Goal: Use online tool/utility: Utilize a website feature to perform a specific function

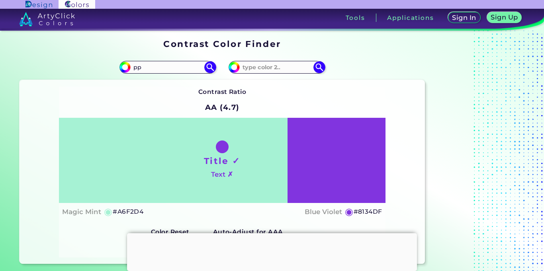
type input "p"
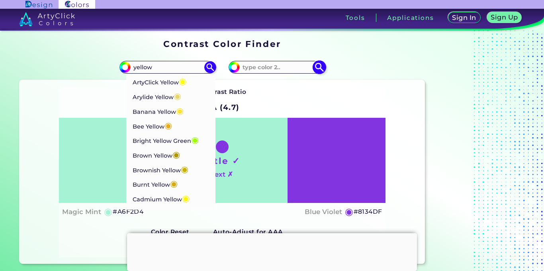
type input "yellow"
click at [241, 69] on input at bounding box center [277, 67] width 74 height 11
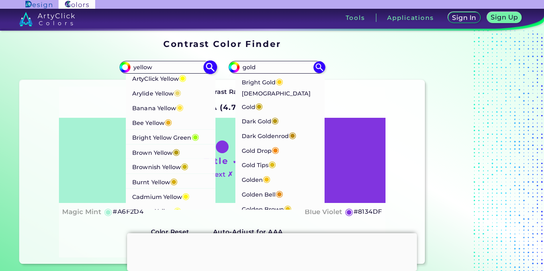
type input "gold"
click at [158, 104] on p "Banana Yellow ◉" at bounding box center [157, 107] width 51 height 15
type input "#ffe135"
type input "#FFE135"
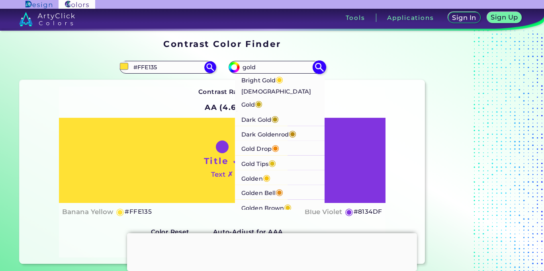
click at [253, 80] on p "Bright Gold ◉" at bounding box center [262, 79] width 42 height 15
type input "#fdd017"
type input "#FDD017"
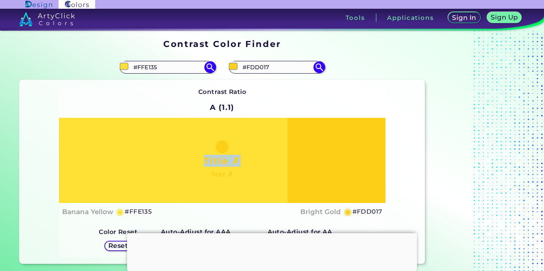
drag, startPoint x: 309, startPoint y: 183, endPoint x: 196, endPoint y: 165, distance: 114.2
click at [196, 165] on div "Title ✗ Text ✗" at bounding box center [222, 160] width 327 height 85
click at [229, 159] on h1 "Title ✗" at bounding box center [222, 161] width 37 height 12
click at [228, 159] on h1 "Title ✗" at bounding box center [222, 161] width 37 height 12
click at [224, 155] on h1 "Title ✗" at bounding box center [222, 161] width 37 height 12
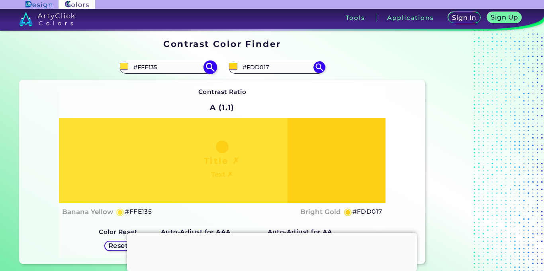
click at [209, 70] on img at bounding box center [210, 68] width 14 height 14
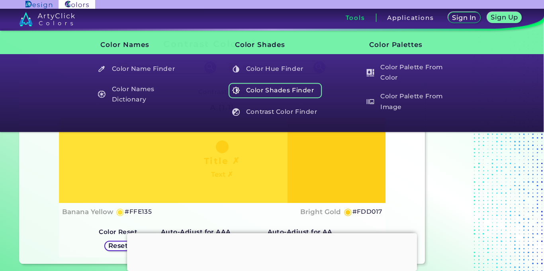
click at [288, 89] on h5 "Color Shades Finder" at bounding box center [276, 90] width 94 height 15
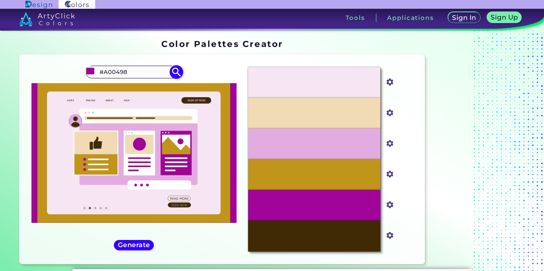
click at [152, 67] on input "#A00498" at bounding box center [134, 72] width 74 height 11
type input "#"
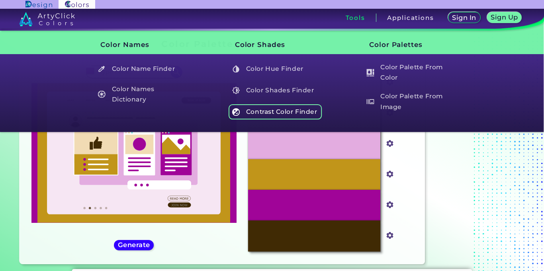
click at [261, 118] on h5 "Contrast Color Finder" at bounding box center [276, 111] width 94 height 15
